Goal: Find specific page/section: Find specific page/section

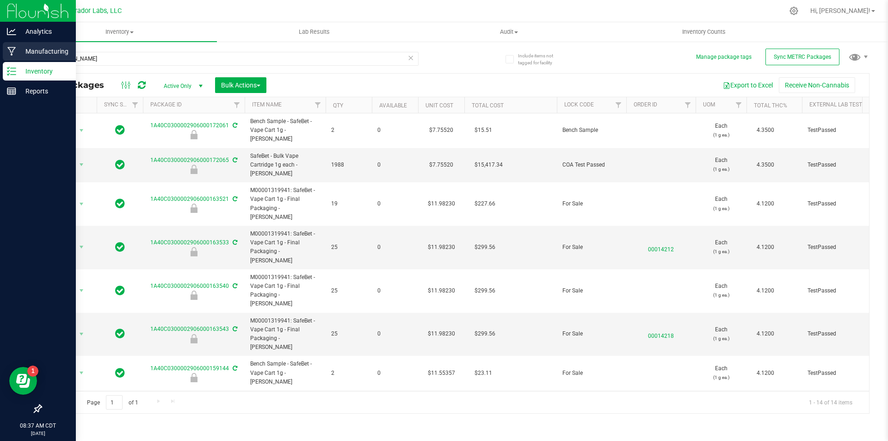
click at [17, 50] on p "Manufacturing" at bounding box center [44, 51] width 56 height 11
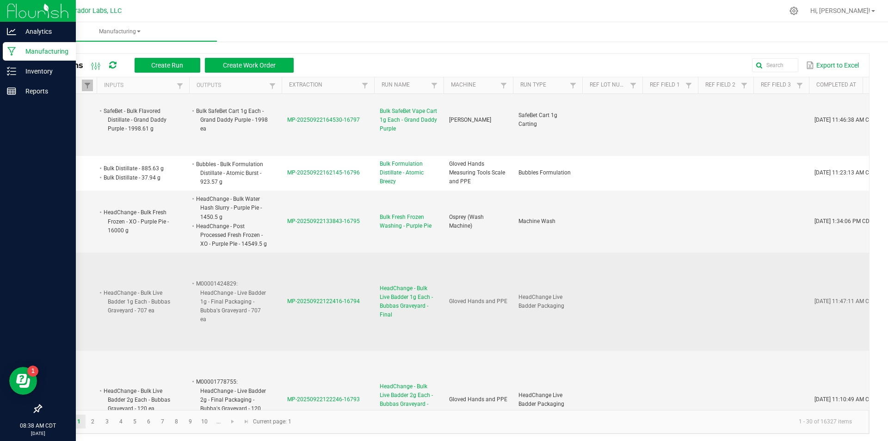
scroll to position [1652, 0]
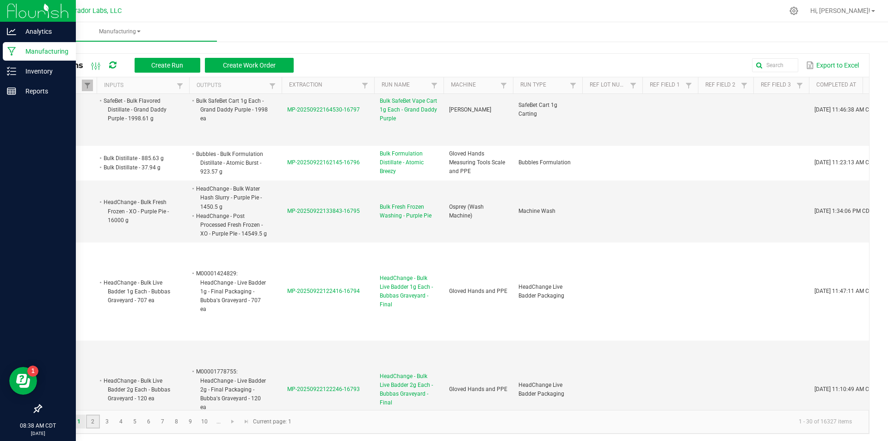
click at [96, 422] on link "2" at bounding box center [92, 422] width 13 height 14
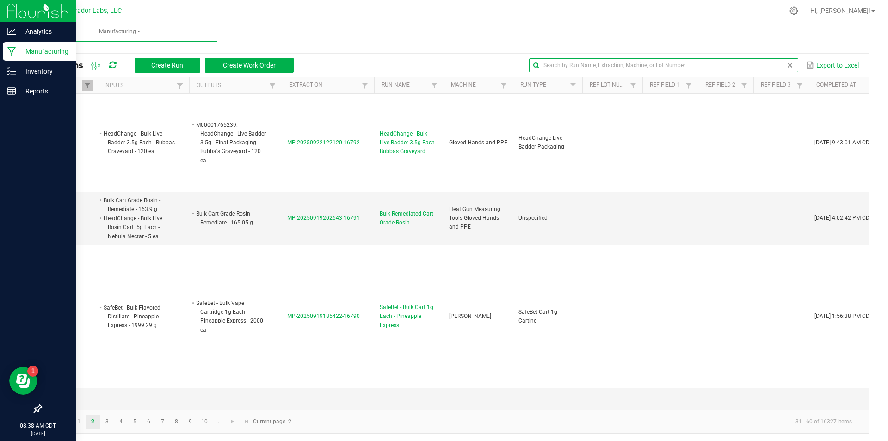
click at [767, 70] on input "text" at bounding box center [663, 65] width 269 height 14
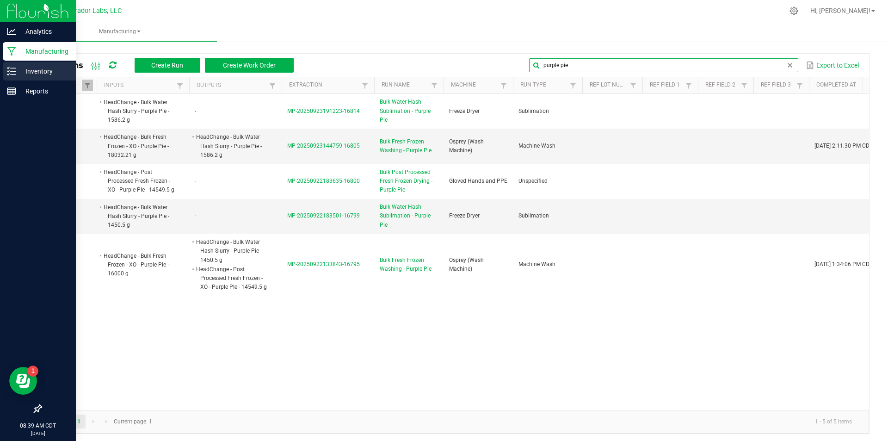
type input "purple pie"
click at [19, 72] on p "Inventory" at bounding box center [44, 71] width 56 height 11
